Goal: Task Accomplishment & Management: Manage account settings

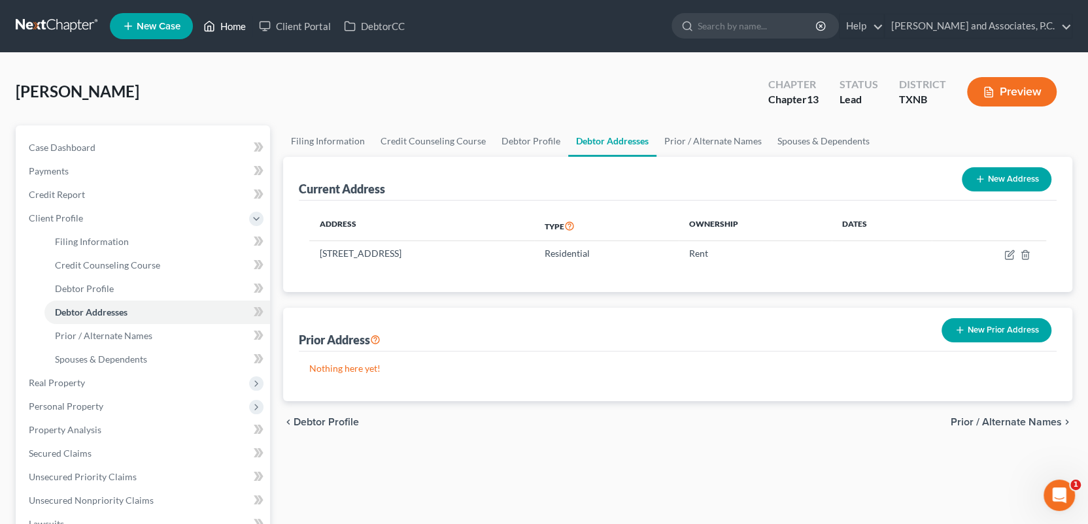
click at [237, 25] on link "Home" at bounding box center [225, 26] width 56 height 24
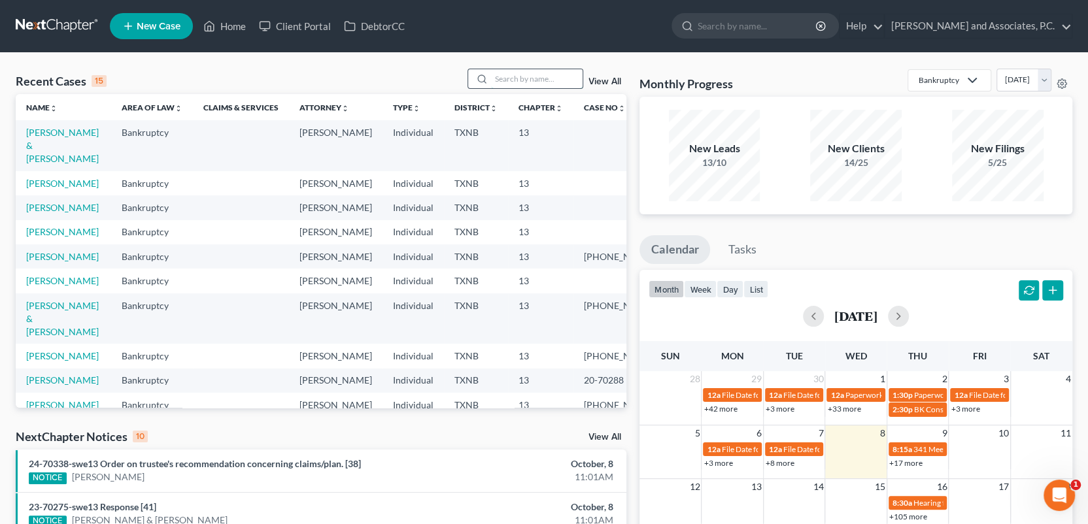
click at [511, 77] on input "search" at bounding box center [537, 78] width 92 height 19
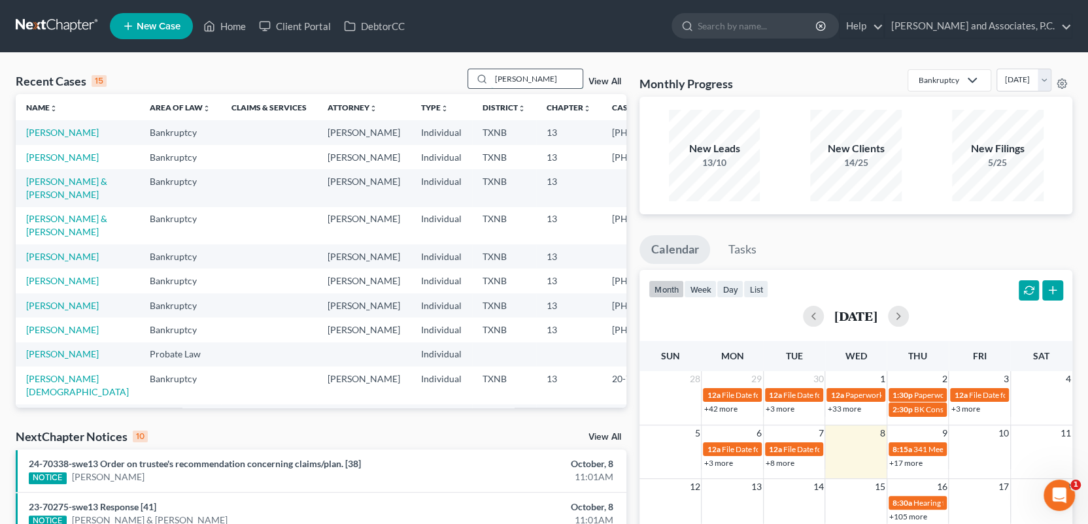
type input "[PERSON_NAME]"
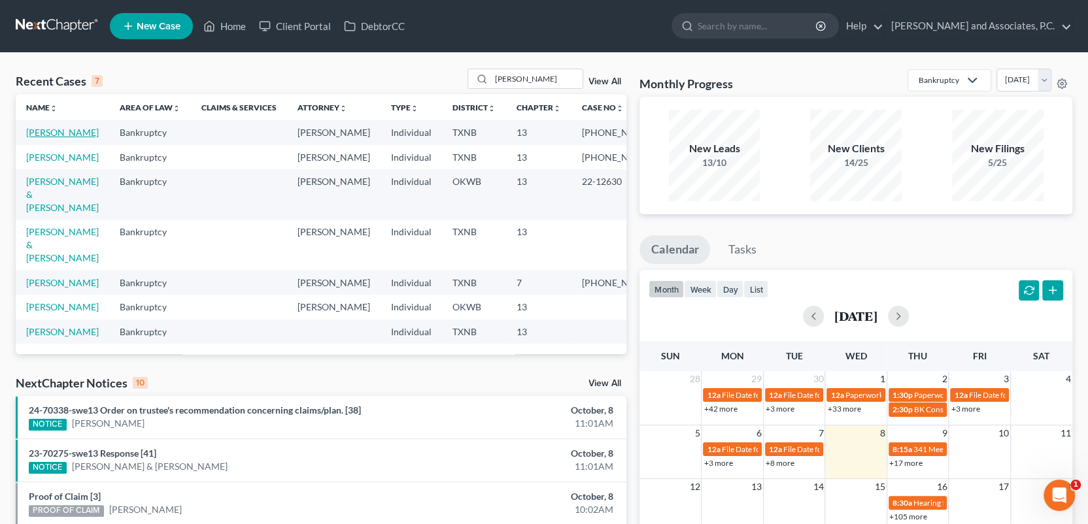
click at [40, 135] on link "[PERSON_NAME]" at bounding box center [62, 132] width 73 height 11
select select "6"
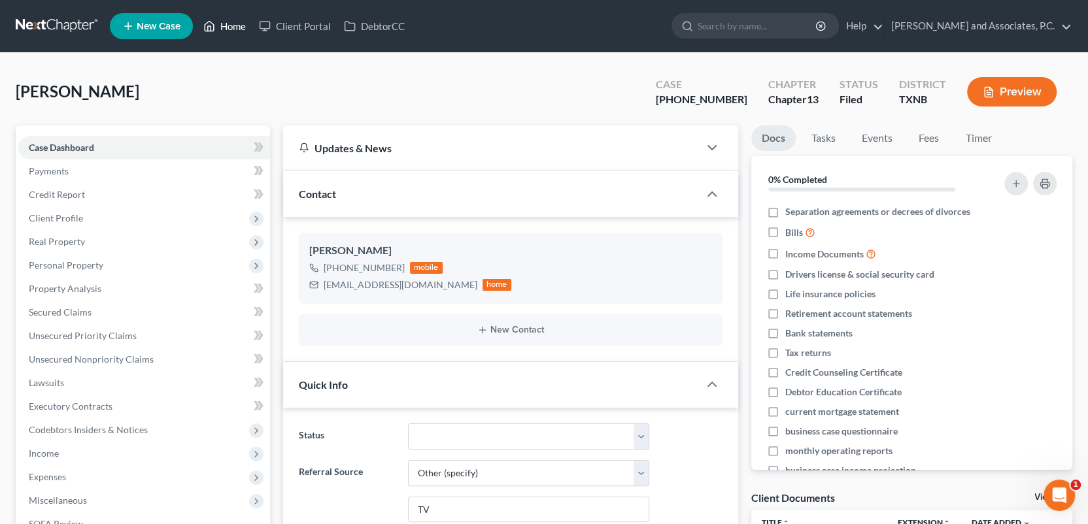
click at [232, 24] on link "Home" at bounding box center [225, 26] width 56 height 24
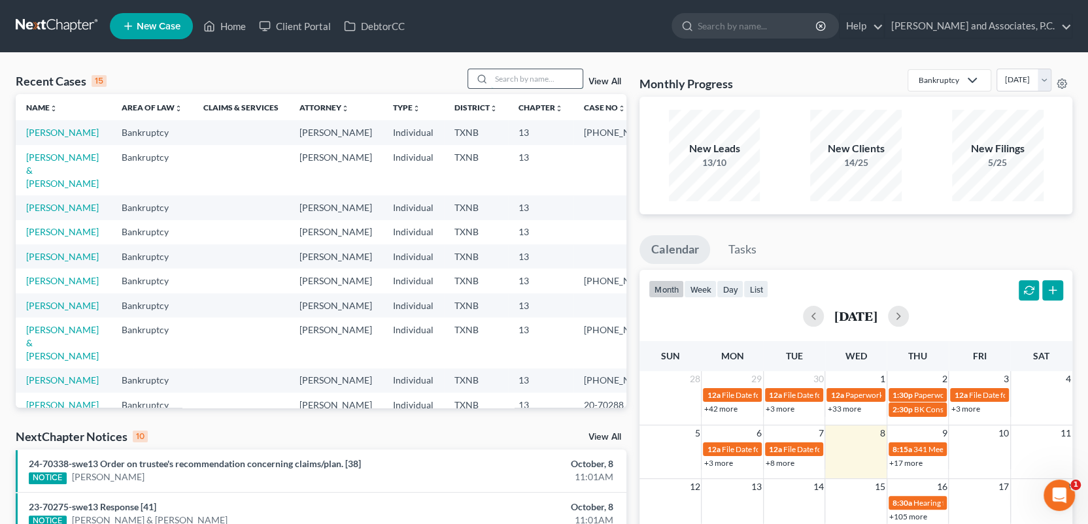
click at [500, 77] on input "search" at bounding box center [537, 78] width 92 height 19
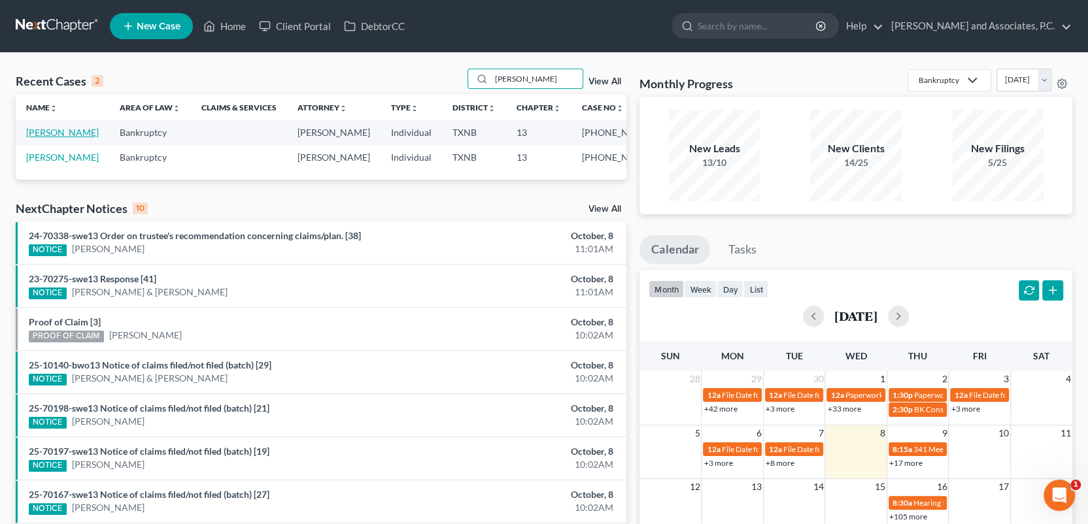
type input "[PERSON_NAME]"
click at [60, 133] on link "[PERSON_NAME]" at bounding box center [62, 132] width 73 height 11
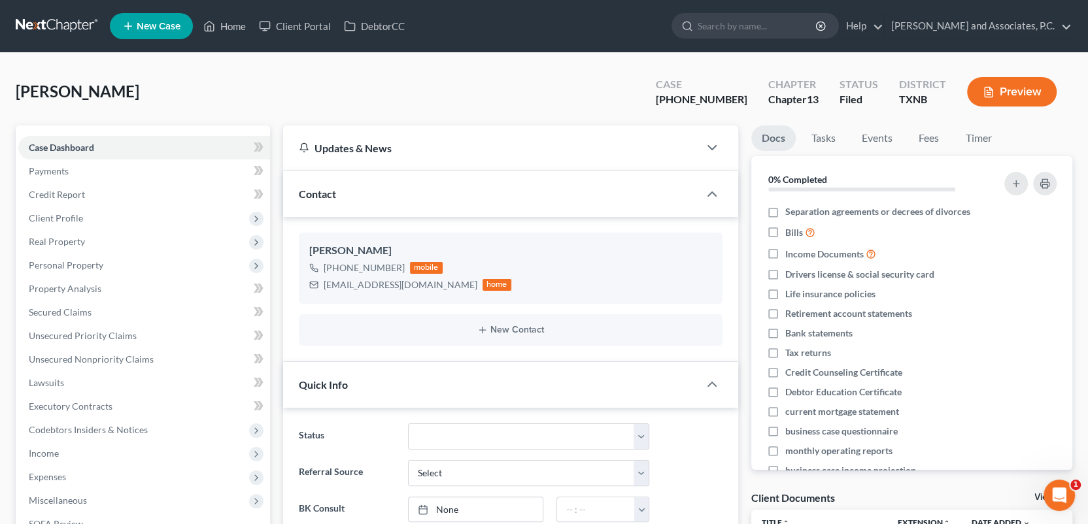
scroll to position [2240, 0]
drag, startPoint x: 230, startPoint y: 22, endPoint x: 222, endPoint y: 0, distance: 23.6
click at [230, 22] on link "Home" at bounding box center [225, 26] width 56 height 24
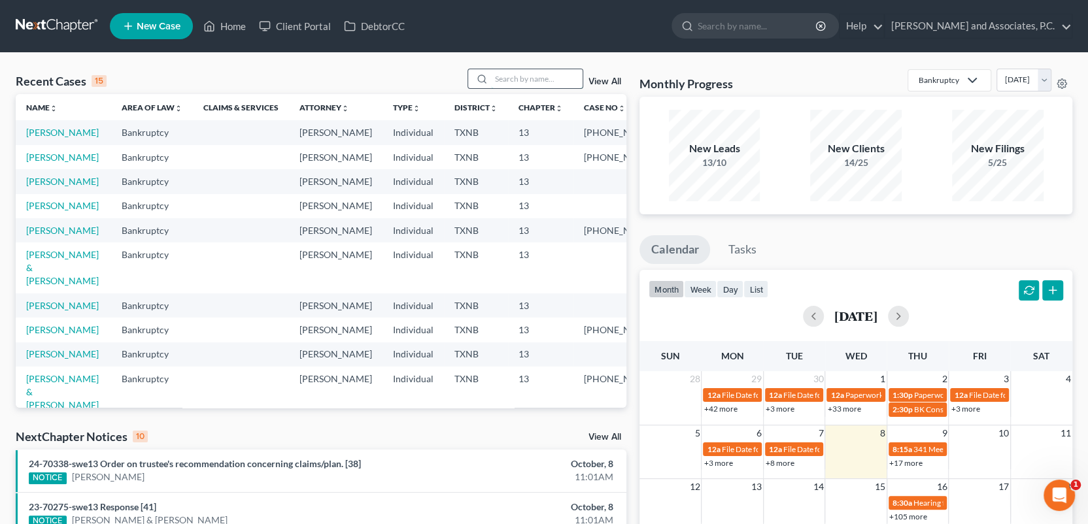
click at [549, 79] on input "search" at bounding box center [537, 78] width 92 height 19
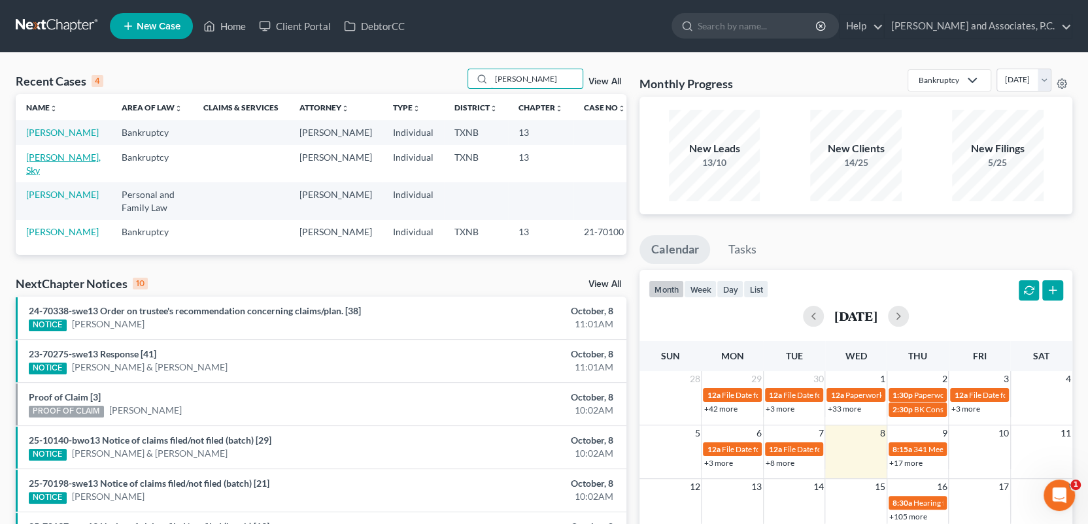
type input "[PERSON_NAME]"
click at [53, 173] on link "[PERSON_NAME], Sky" at bounding box center [63, 164] width 75 height 24
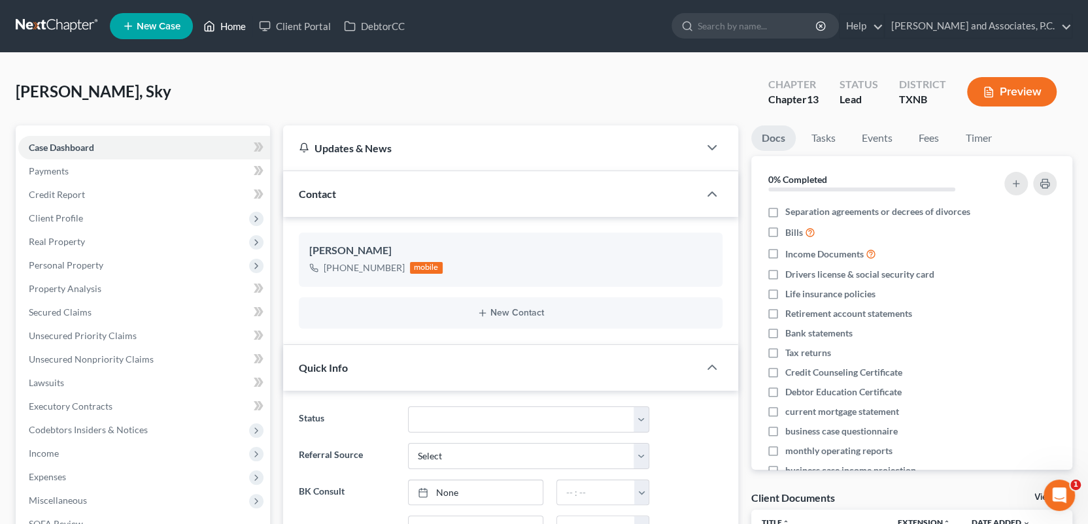
click at [236, 25] on link "Home" at bounding box center [225, 26] width 56 height 24
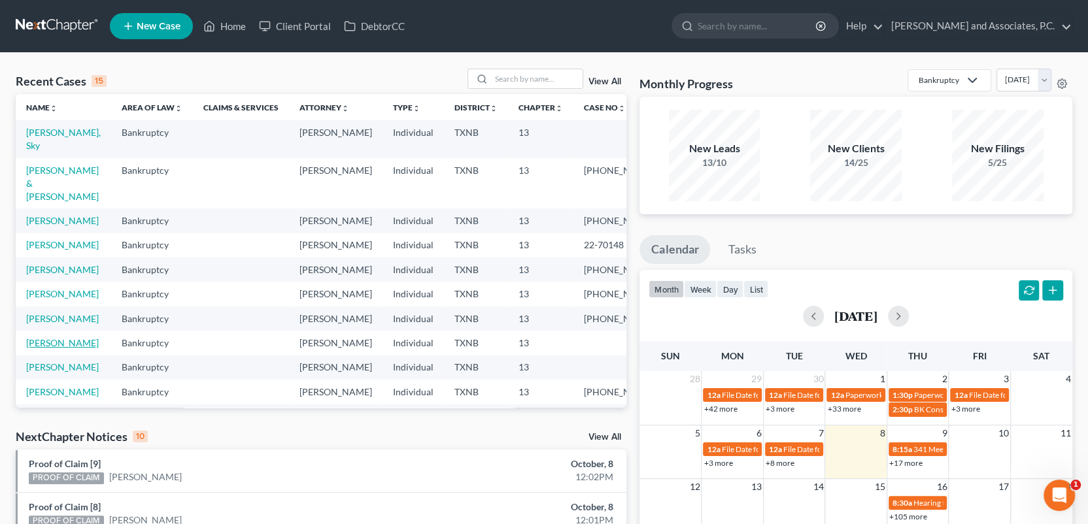
click at [67, 348] on link "[PERSON_NAME]" at bounding box center [62, 342] width 73 height 11
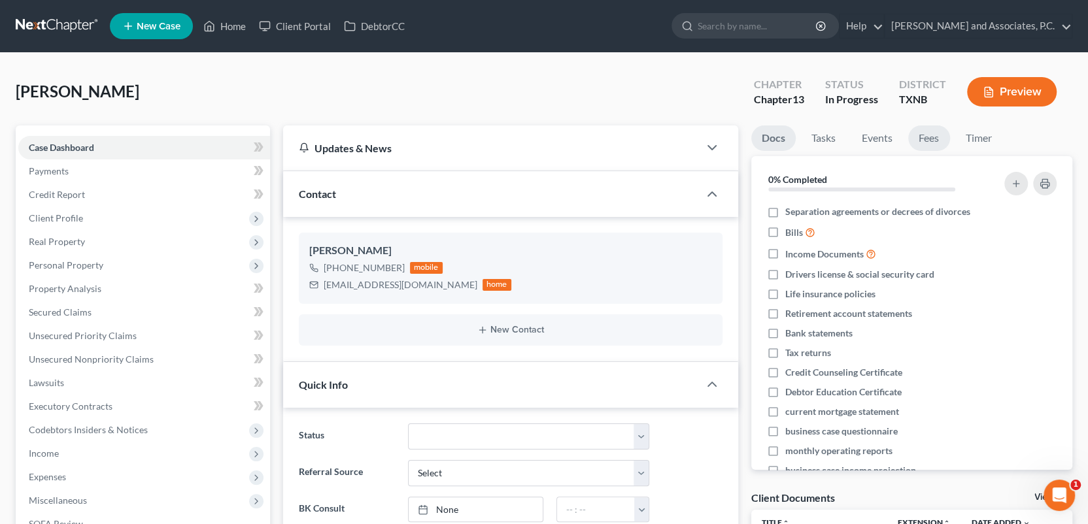
click at [935, 137] on link "Fees" at bounding box center [929, 137] width 42 height 25
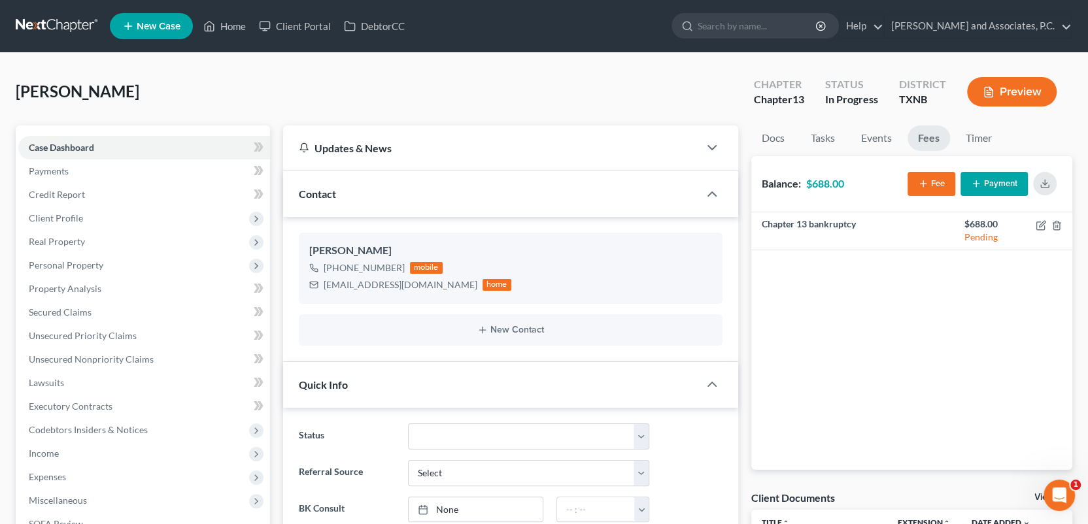
click at [982, 188] on button "Payment" at bounding box center [993, 184] width 67 height 24
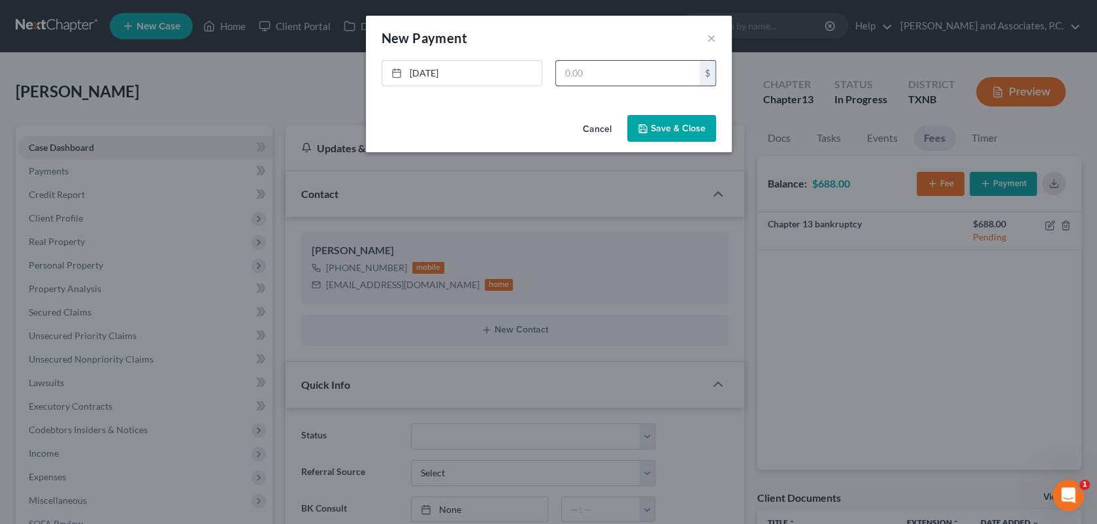
click at [571, 71] on input "text" at bounding box center [628, 73] width 144 height 25
type input "688.00"
click at [665, 125] on button "Save & Close" at bounding box center [671, 128] width 89 height 27
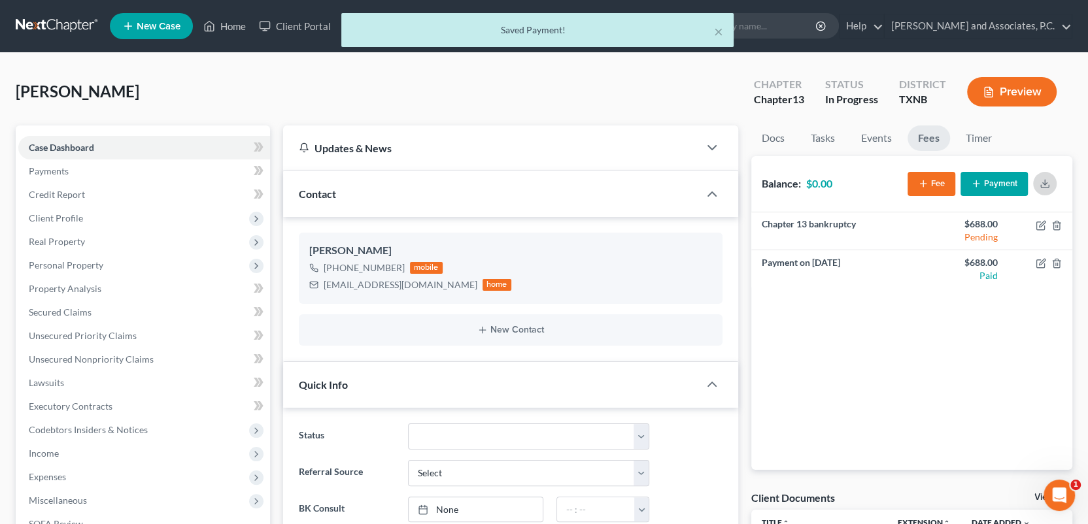
click at [1046, 180] on icon "button" at bounding box center [1044, 183] width 10 height 10
